Goal: Information Seeking & Learning: Understand process/instructions

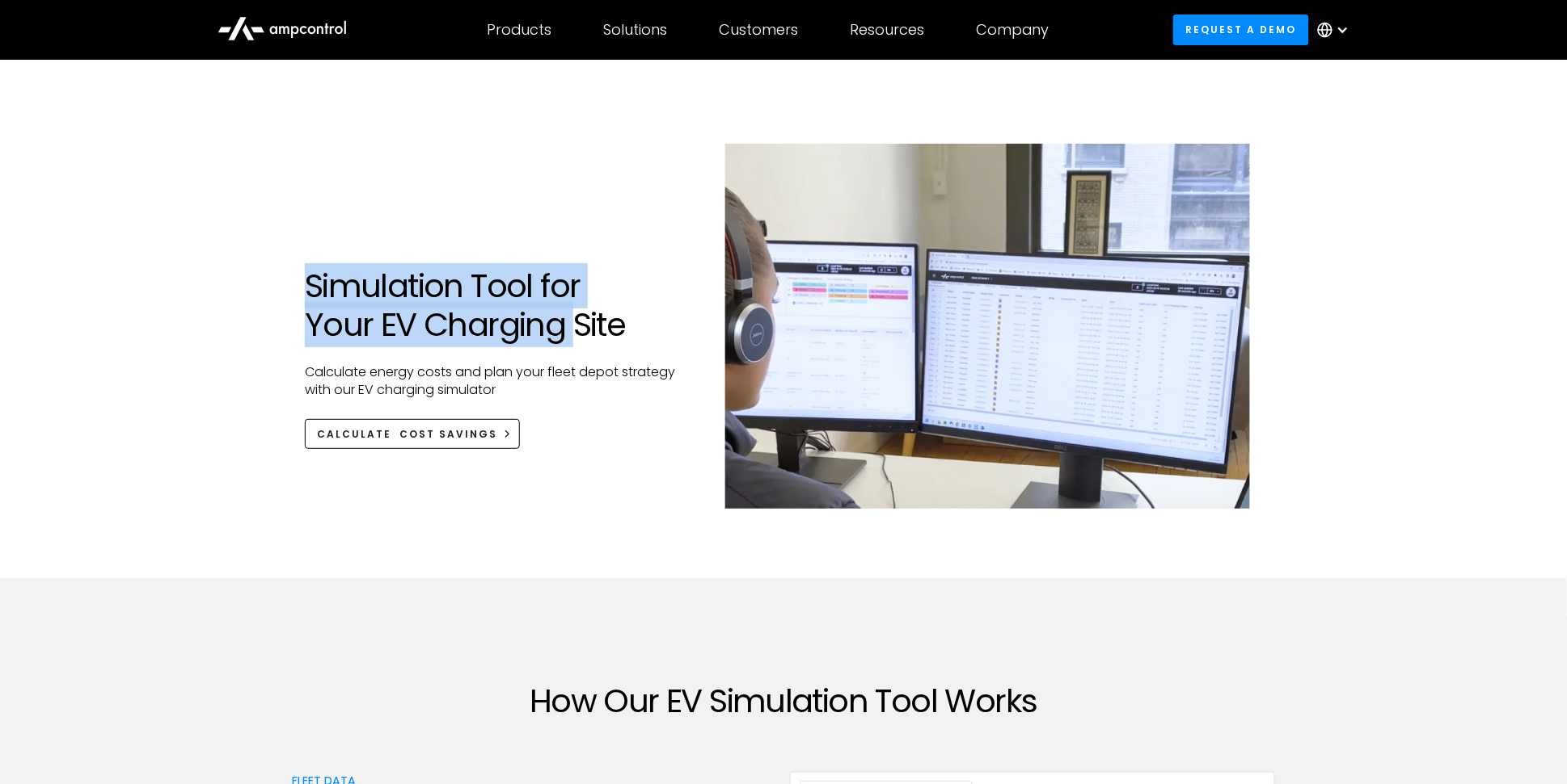
drag, startPoint x: 252, startPoint y: 293, endPoint x: 570, endPoint y: 333, distance: 320.5
click at [569, 333] on div "Simulation Tool for Your EV Charging Site Calculate energy costs and plan your …" at bounding box center [784, 319] width 1567 height 519
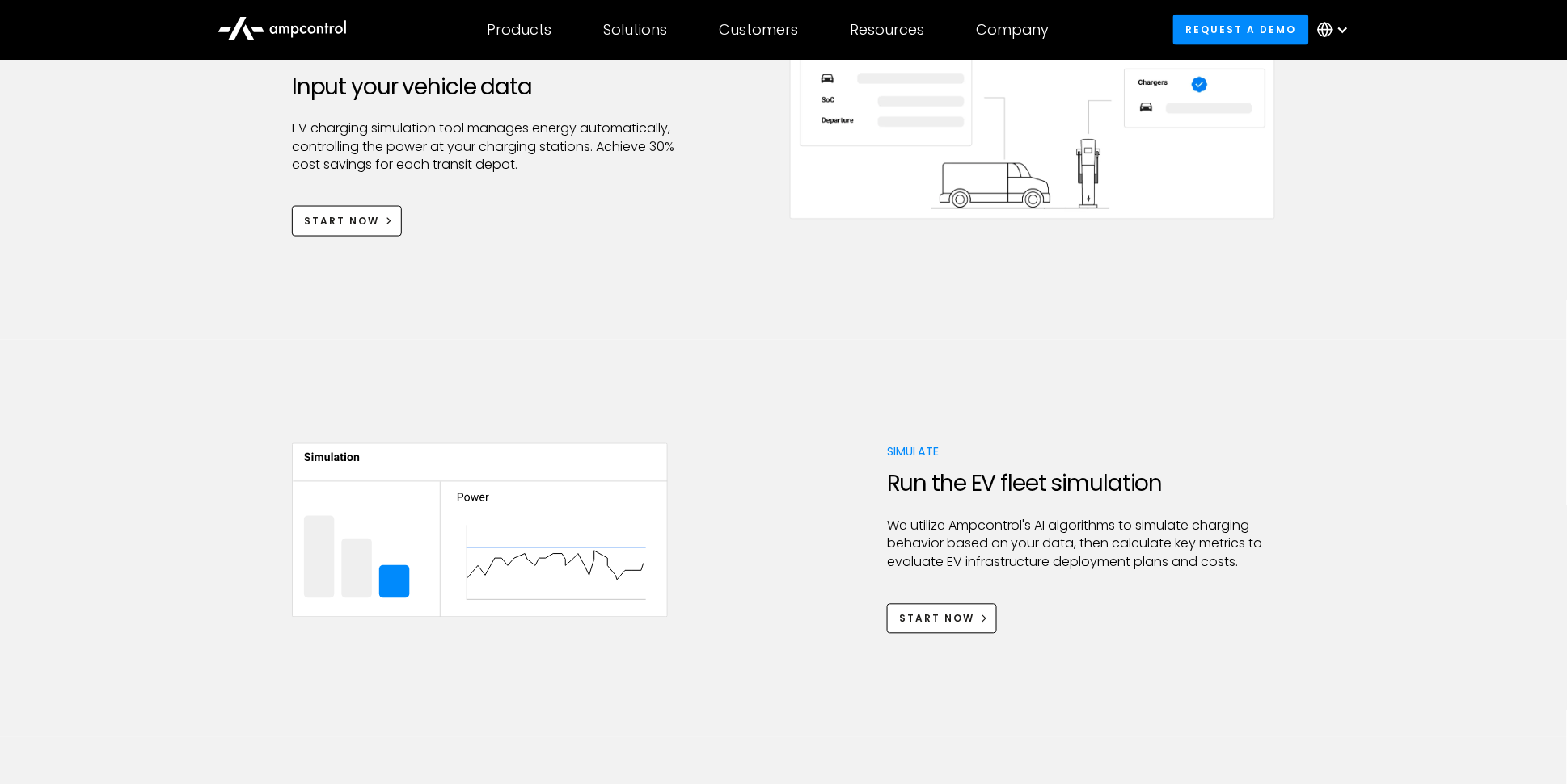
scroll to position [485, 0]
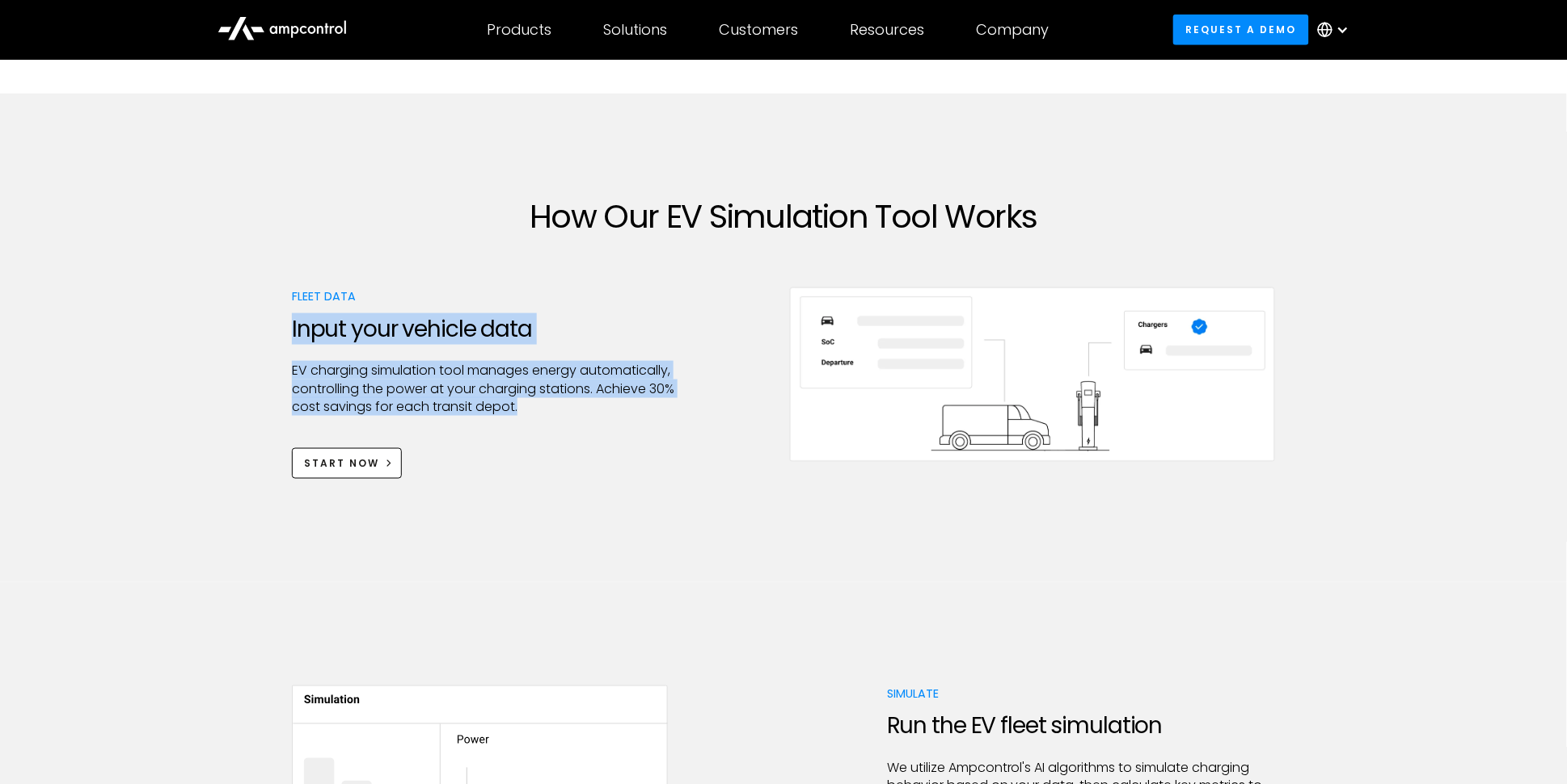
drag, startPoint x: 273, startPoint y: 332, endPoint x: 676, endPoint y: 407, distance: 409.9
click at [676, 407] on div "How Our EV Simulation Tool Works Fleet Data Input your vehicle data EV charging…" at bounding box center [784, 338] width 1567 height 489
click at [676, 407] on p "EV charging simulation tool manages energy automatically, controlling the power…" at bounding box center [485, 388] width 388 height 54
drag, startPoint x: 623, startPoint y: 409, endPoint x: 233, endPoint y: 327, distance: 398.5
click at [233, 327] on div "How Our EV Simulation Tool Works Fleet Data Input your vehicle data EV charging…" at bounding box center [784, 338] width 1567 height 489
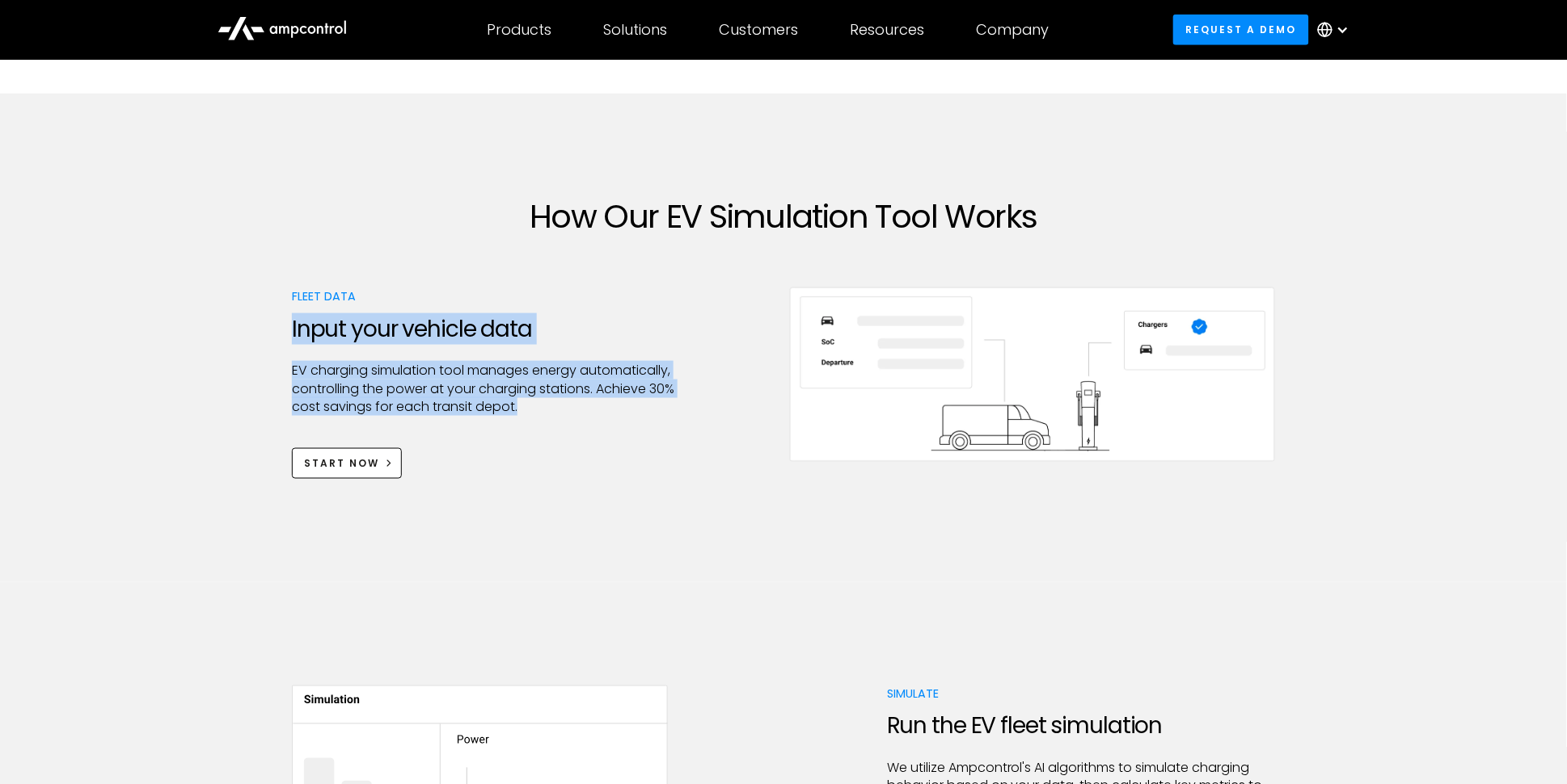
click at [233, 327] on div "How Our EV Simulation Tool Works Fleet Data Input your vehicle data EV charging…" at bounding box center [784, 338] width 1567 height 489
drag, startPoint x: 307, startPoint y: 306, endPoint x: 566, endPoint y: 458, distance: 300.3
click at [566, 458] on div "How Our EV Simulation Tool Works Fleet Data Input your vehicle data EV charging…" at bounding box center [784, 338] width 1567 height 489
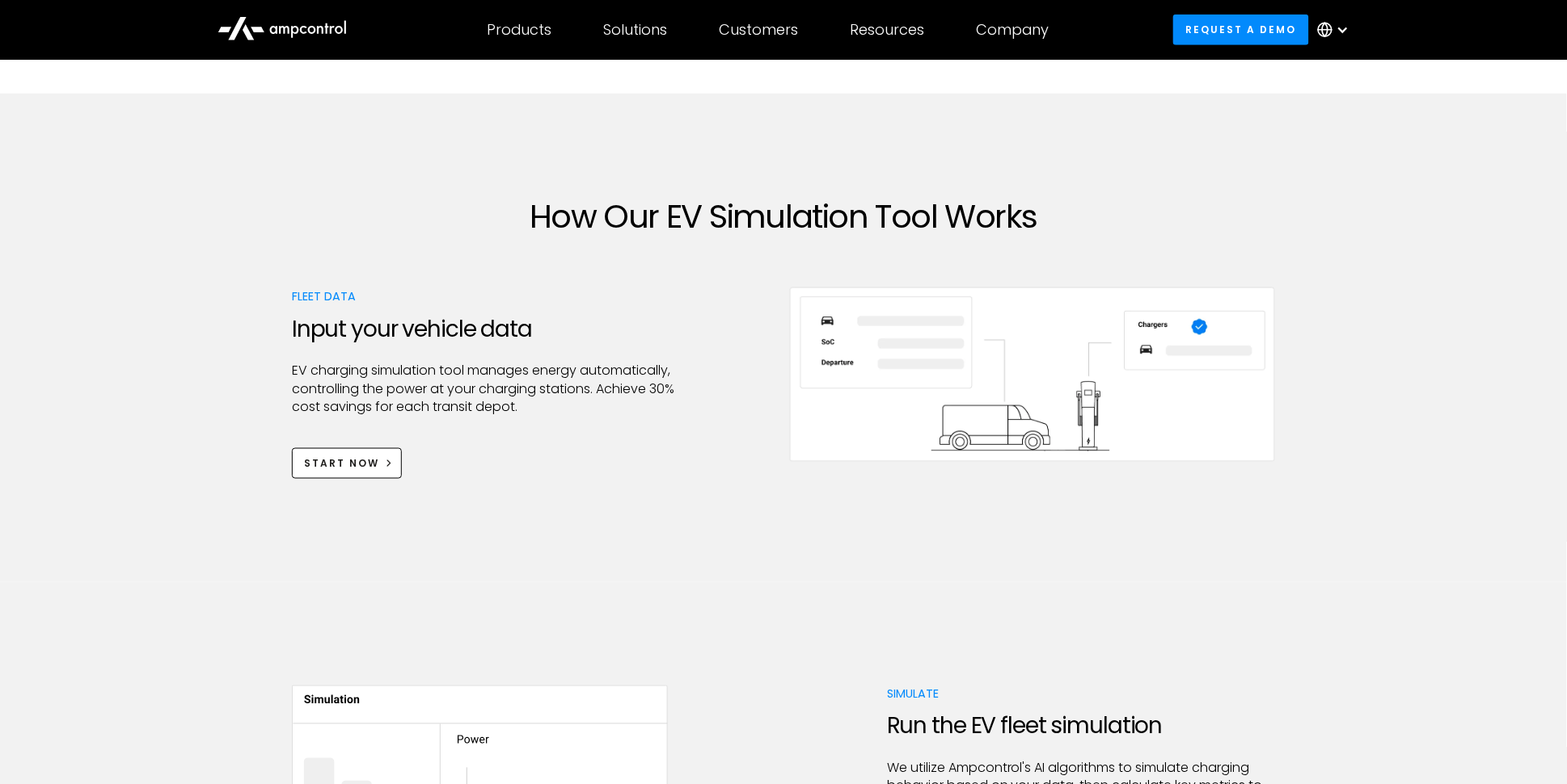
click at [566, 458] on div "Fleet Data Input your vehicle data EV charging simulation tool manages energy a…" at bounding box center [485, 383] width 388 height 192
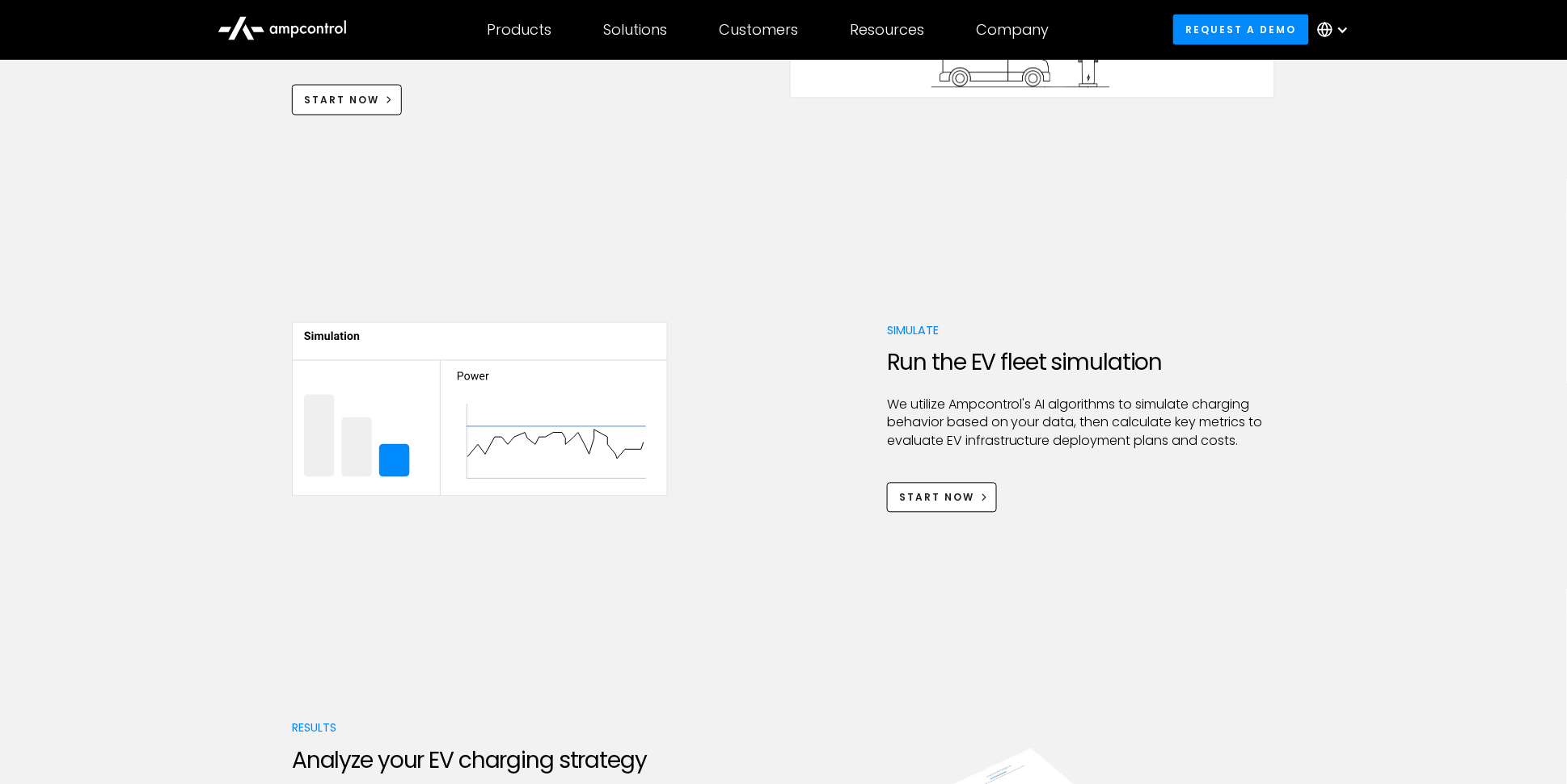
click at [855, 352] on div "Simulate Run the EV fleet simulation We utilize Ampcontrol's AI algorithms to s…" at bounding box center [783, 418] width 983 height 192
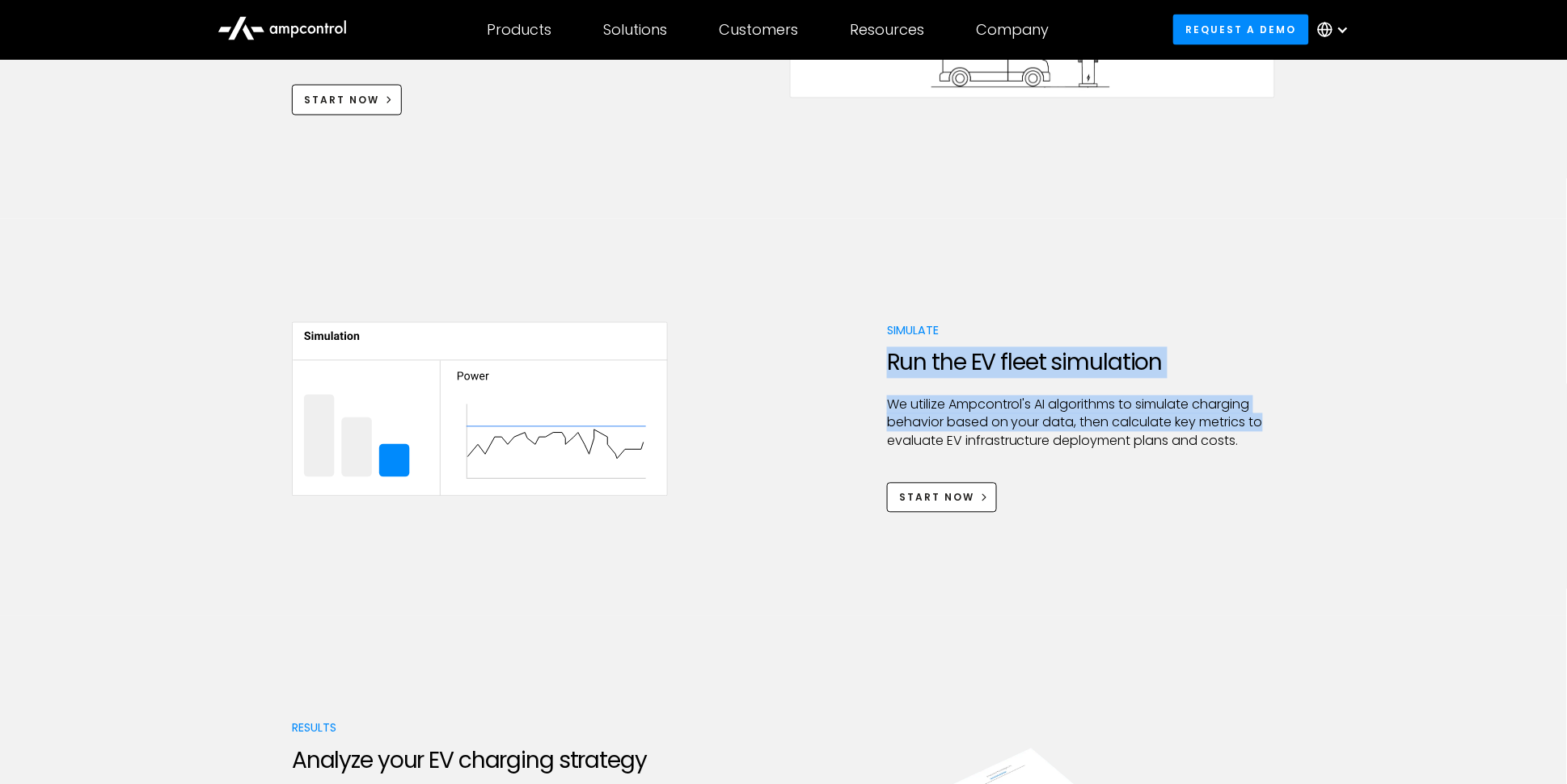
drag, startPoint x: 836, startPoint y: 353, endPoint x: 1282, endPoint y: 454, distance: 457.3
click at [1285, 446] on div "Simulate Run the EV fleet simulation We utilize Ampcontrol's AI algorithms to s…" at bounding box center [784, 417] width 1567 height 398
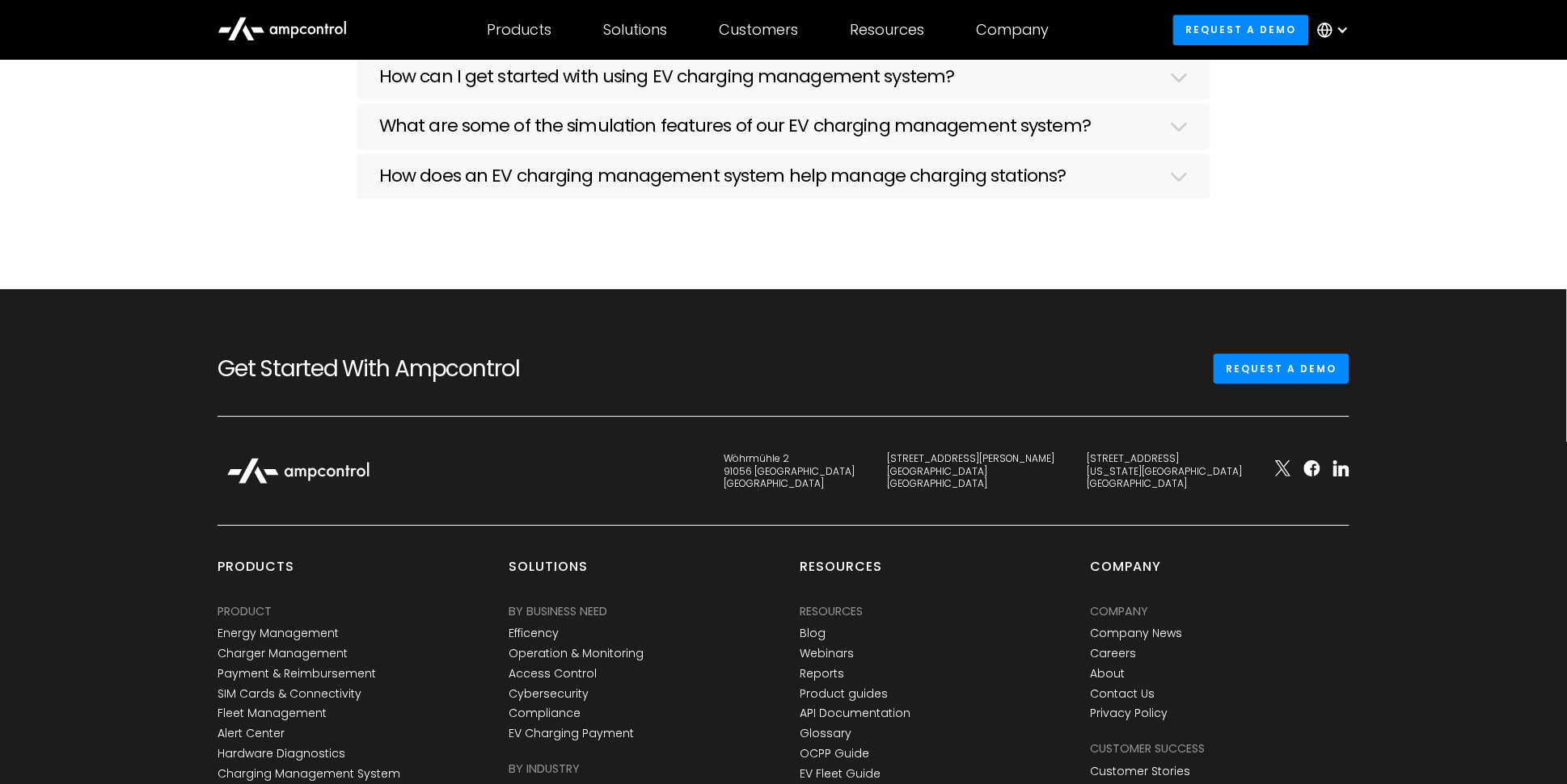
scroll to position [3514, 0]
